Goal: Task Accomplishment & Management: Use online tool/utility

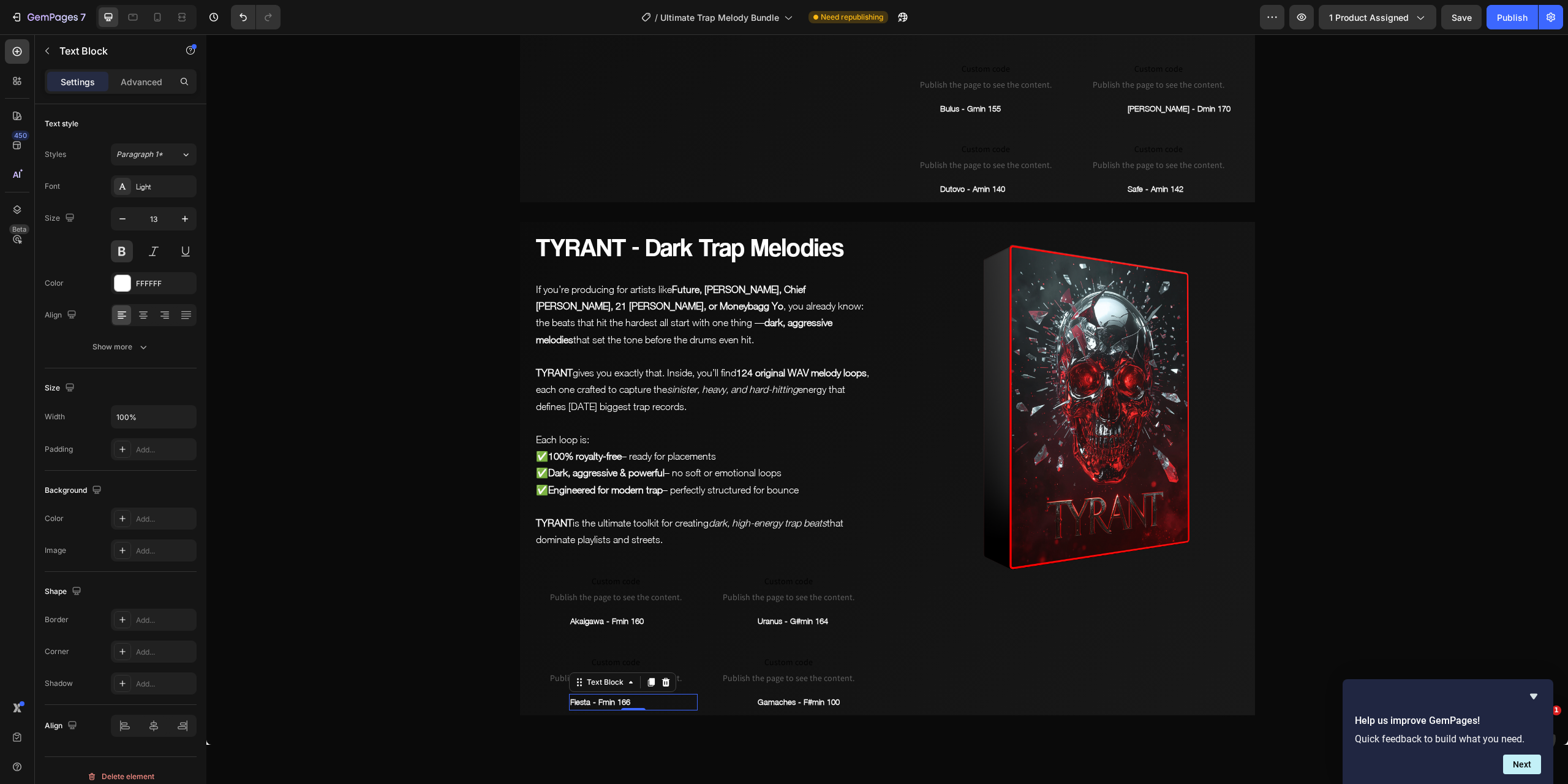
scroll to position [6318, 0]
click at [1464, 12] on span "Save" at bounding box center [1461, 17] width 20 height 11
click at [781, 703] on p "Gamaches - F#min 100" at bounding box center [821, 702] width 126 height 14
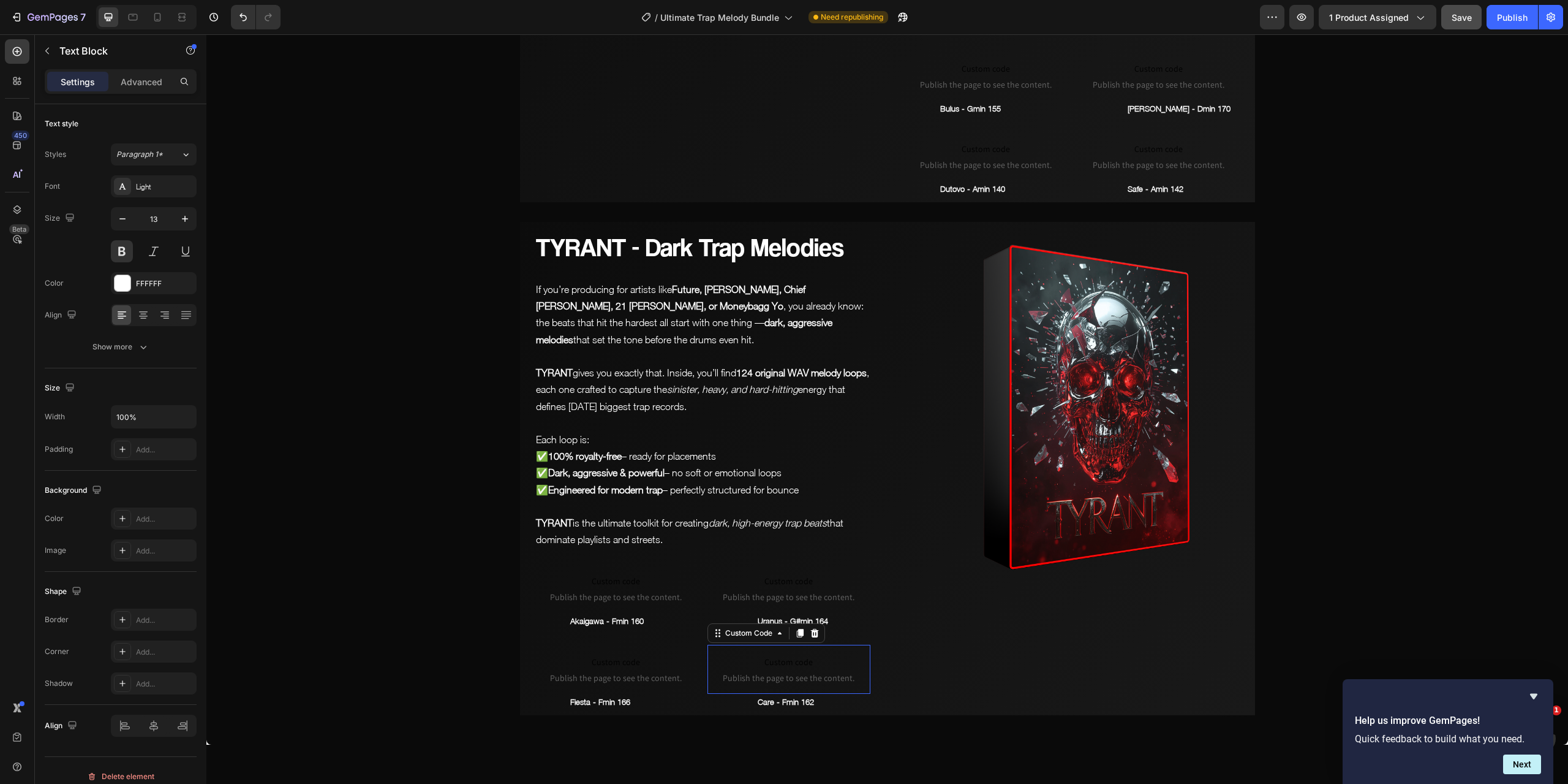
click at [799, 655] on span "Custom code" at bounding box center [789, 662] width 163 height 15
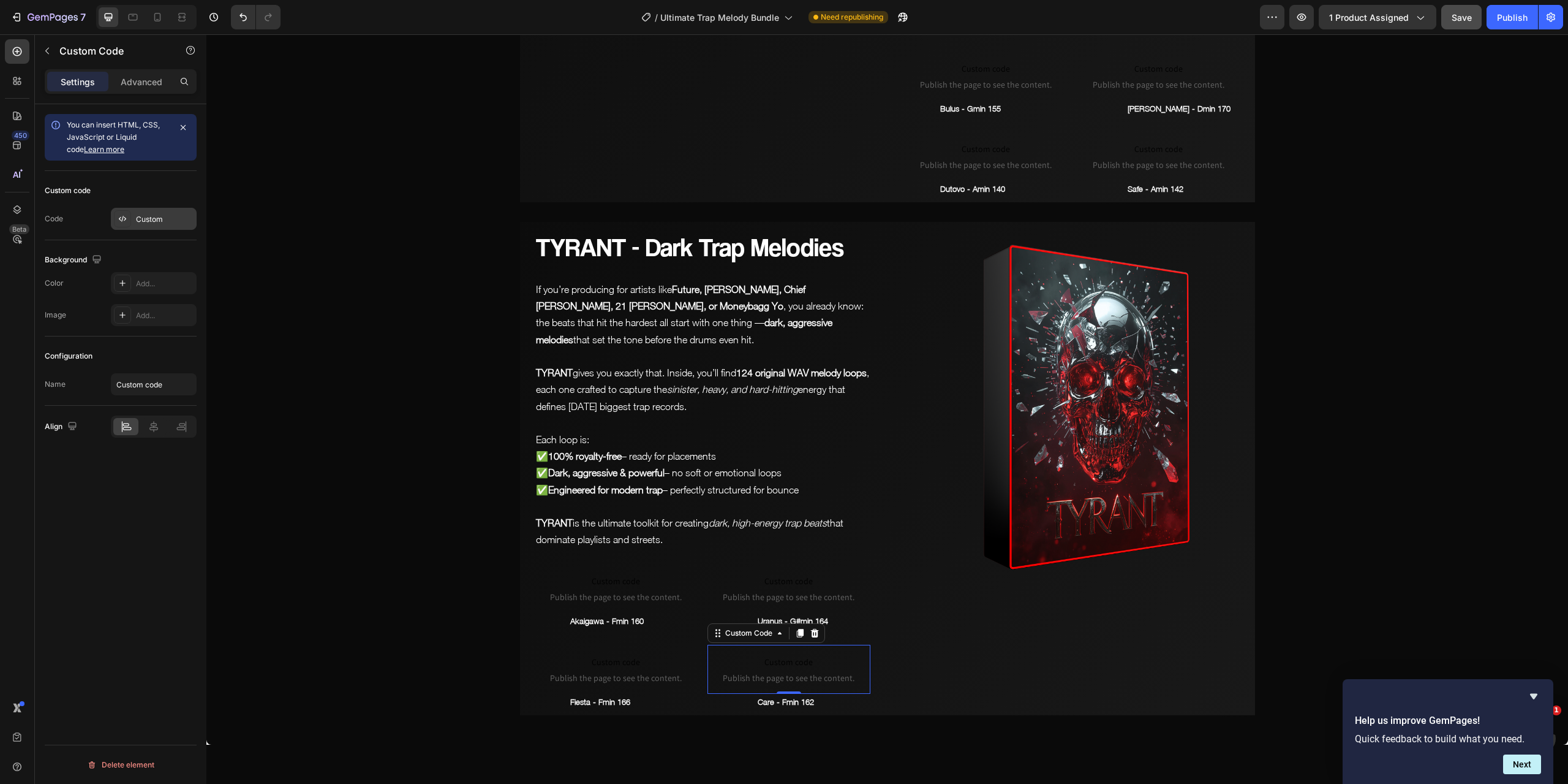
click at [157, 217] on div "Custom" at bounding box center [165, 219] width 58 height 11
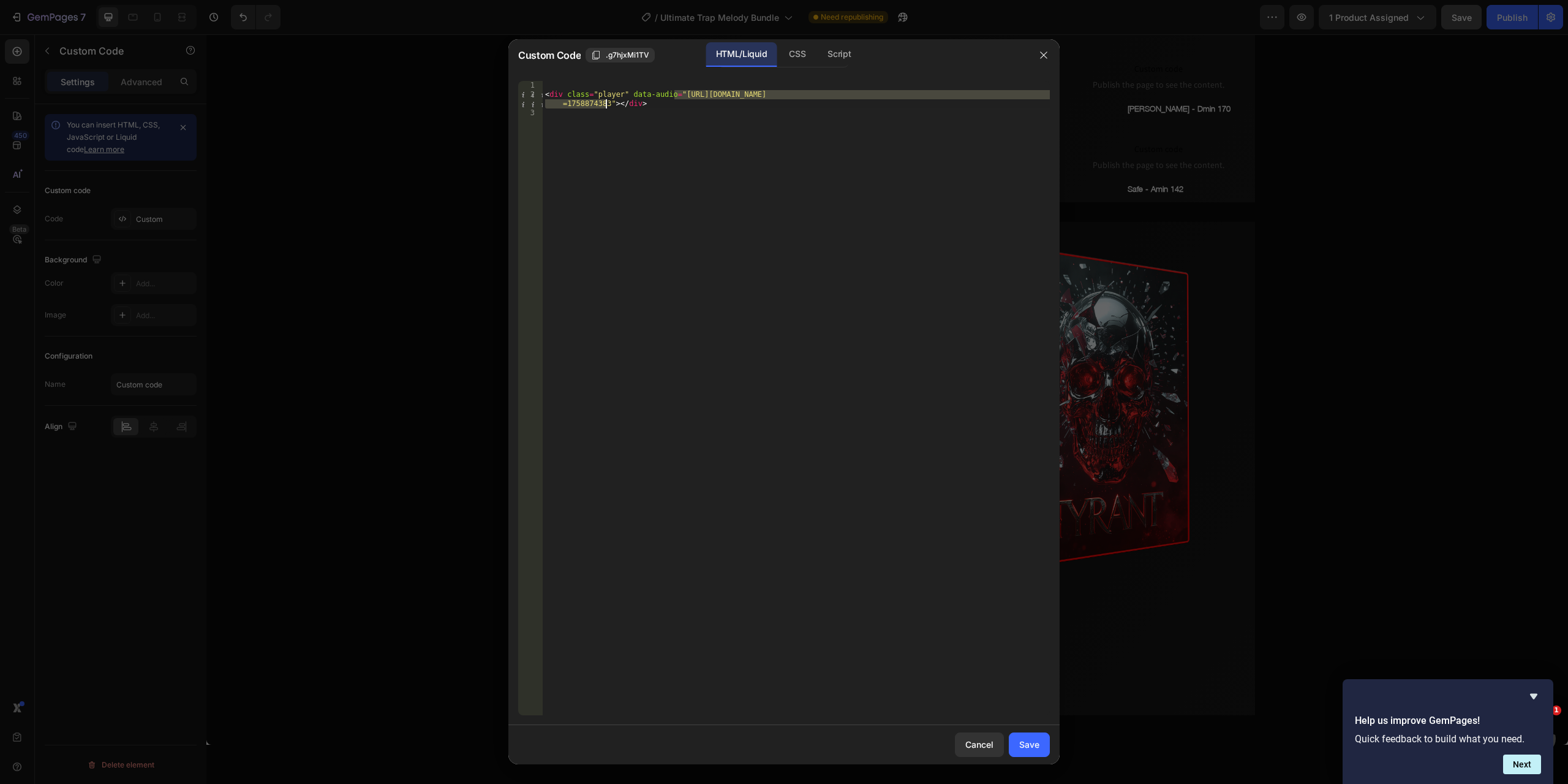
drag, startPoint x: 673, startPoint y: 94, endPoint x: 605, endPoint y: 104, distance: 68.7
click at [605, 104] on div "< div class = "player" data-audio = "[URL][DOMAIN_NAME] =1758874383" > </ div >" at bounding box center [796, 407] width 507 height 652
paste textarea "Care_-_Fmin_162.mp3?v=1758884695"
type textarea "<div class="player" data-audio="[URL][DOMAIN_NAME]"></div>"
click at [1023, 747] on div "Save" at bounding box center [1029, 744] width 20 height 13
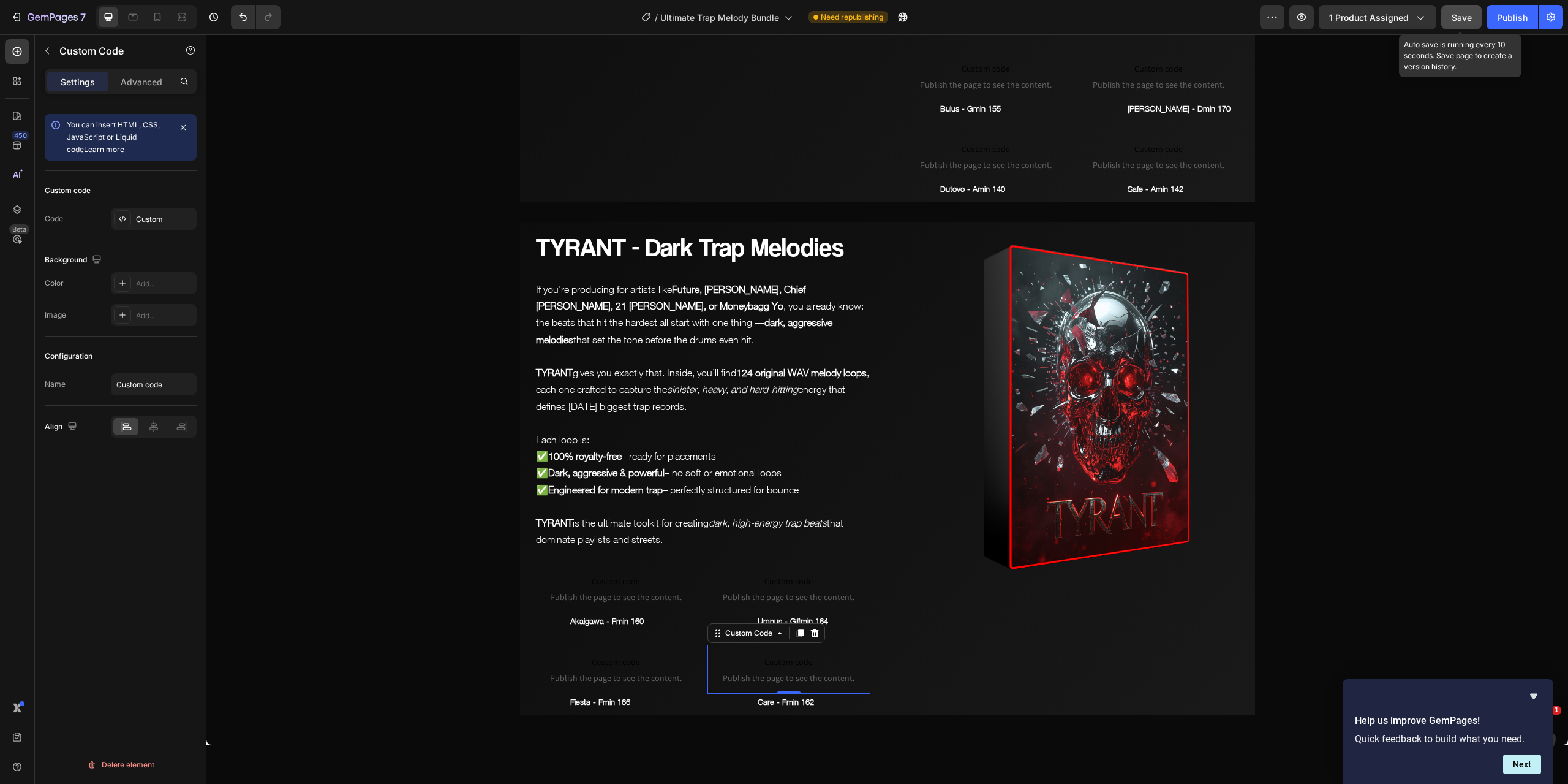
click at [1463, 12] on span "Save" at bounding box center [1461, 17] width 20 height 11
click at [1448, 19] on button "Save" at bounding box center [1462, 17] width 41 height 25
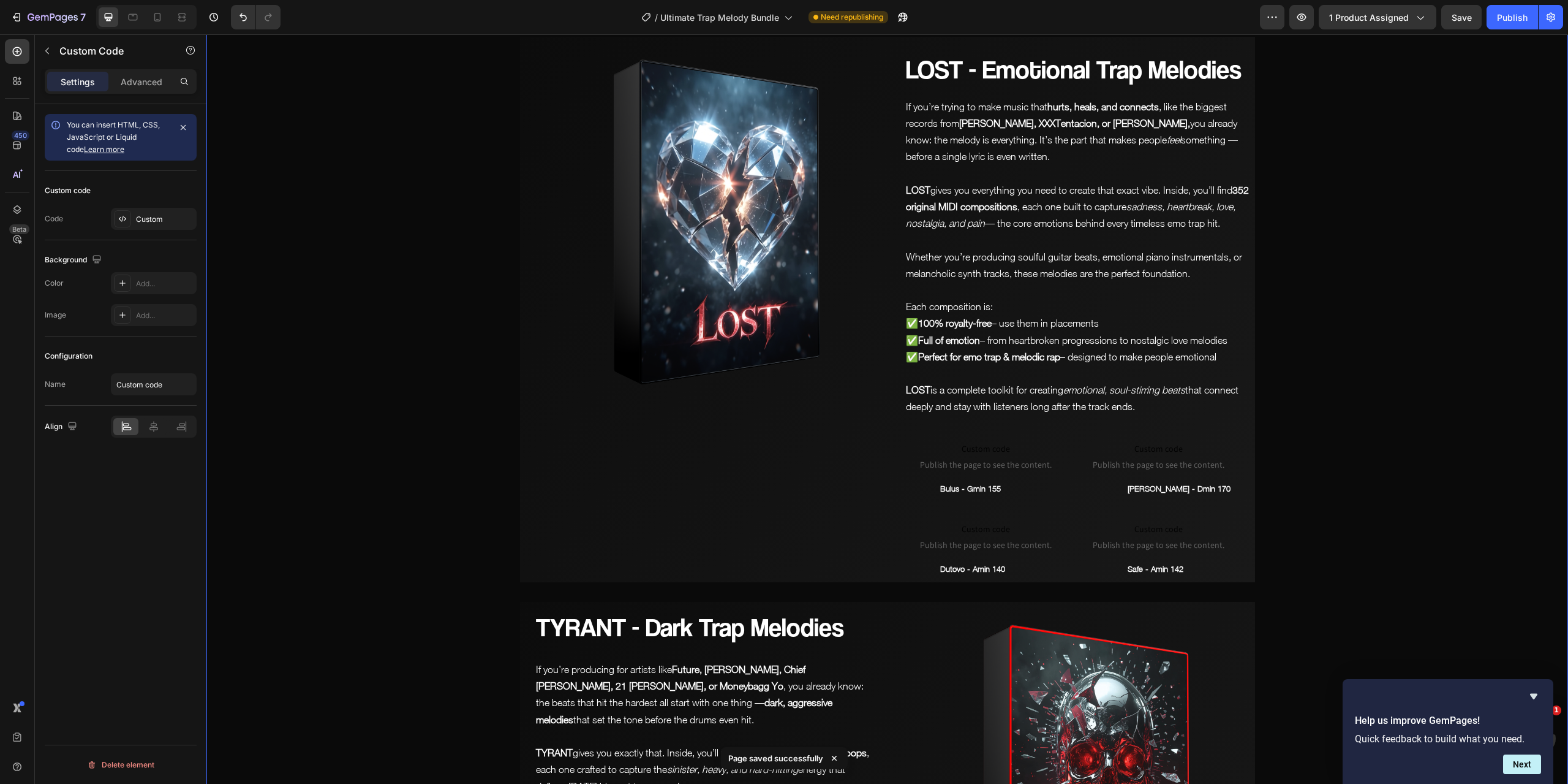
scroll to position [5766, 0]
